Goal: Task Accomplishment & Management: Manage account settings

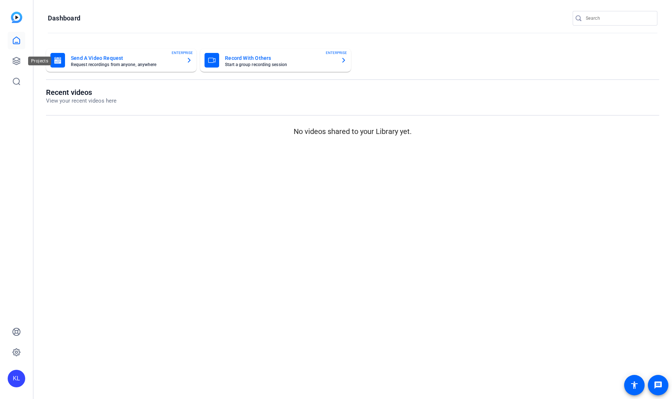
click at [20, 61] on div "The OpenReel platform will still be operational during these days If you need a…" at bounding box center [336, 41] width 672 height 40
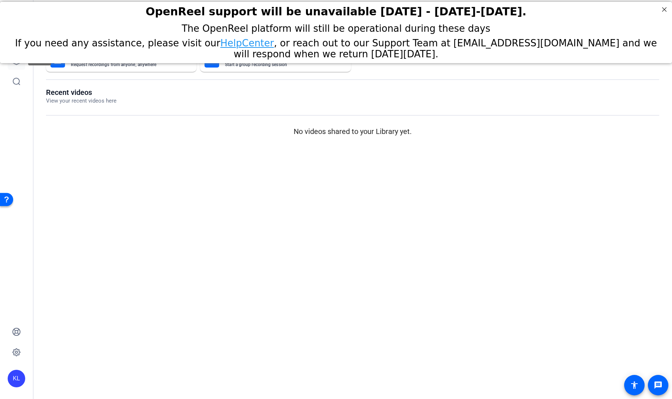
click at [17, 67] on link at bounding box center [17, 61] width 18 height 18
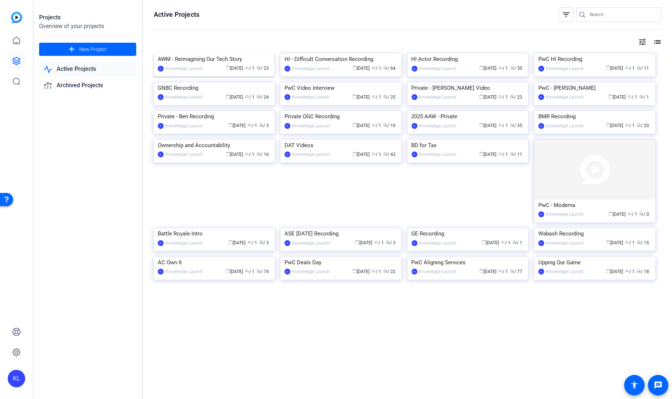
click at [187, 54] on img at bounding box center [214, 54] width 121 height 0
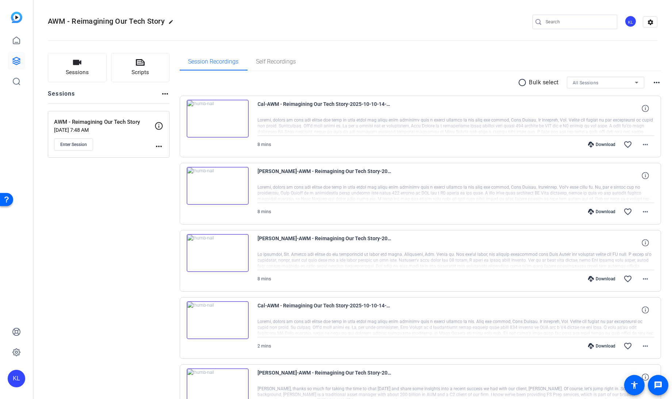
click at [158, 143] on mat-icon "more_horiz" at bounding box center [159, 146] width 9 height 9
click at [171, 157] on span "Edit Session" at bounding box center [176, 156] width 33 height 9
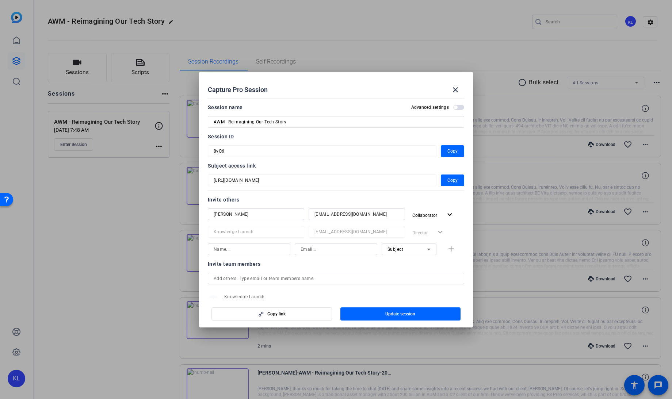
click at [113, 205] on div at bounding box center [336, 199] width 672 height 399
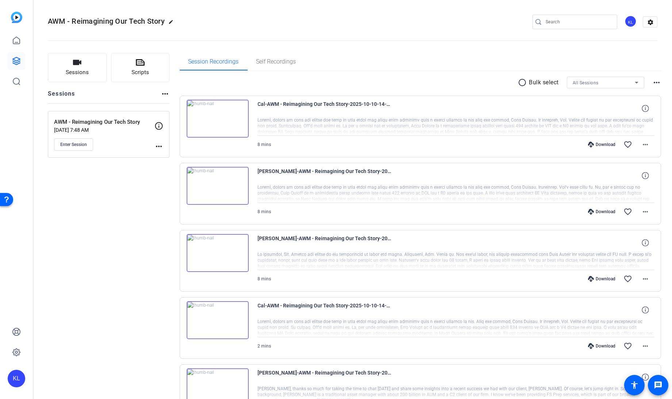
click at [159, 145] on mat-icon "more_horiz" at bounding box center [159, 146] width 9 height 9
click at [168, 158] on span "Edit Session" at bounding box center [176, 156] width 33 height 9
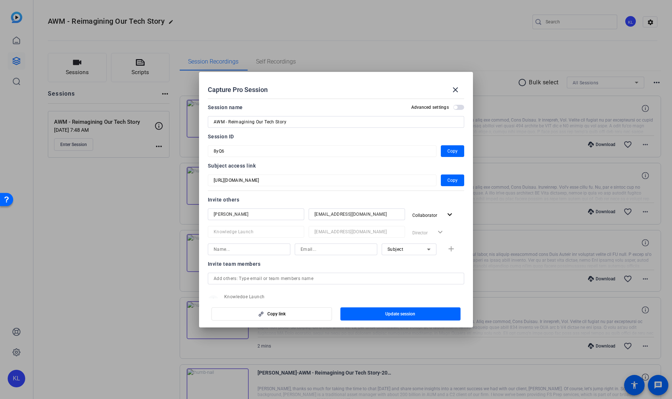
click at [127, 191] on div at bounding box center [336, 199] width 672 height 399
